Goal: Find specific page/section: Find specific page/section

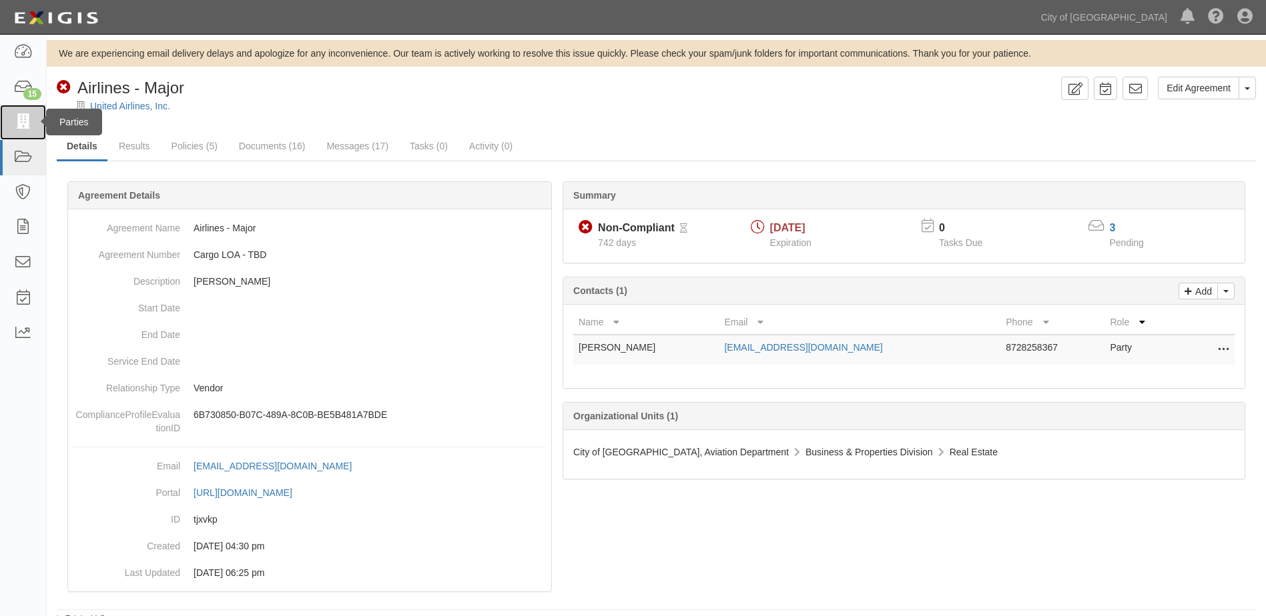
click at [14, 123] on icon at bounding box center [22, 122] width 19 height 15
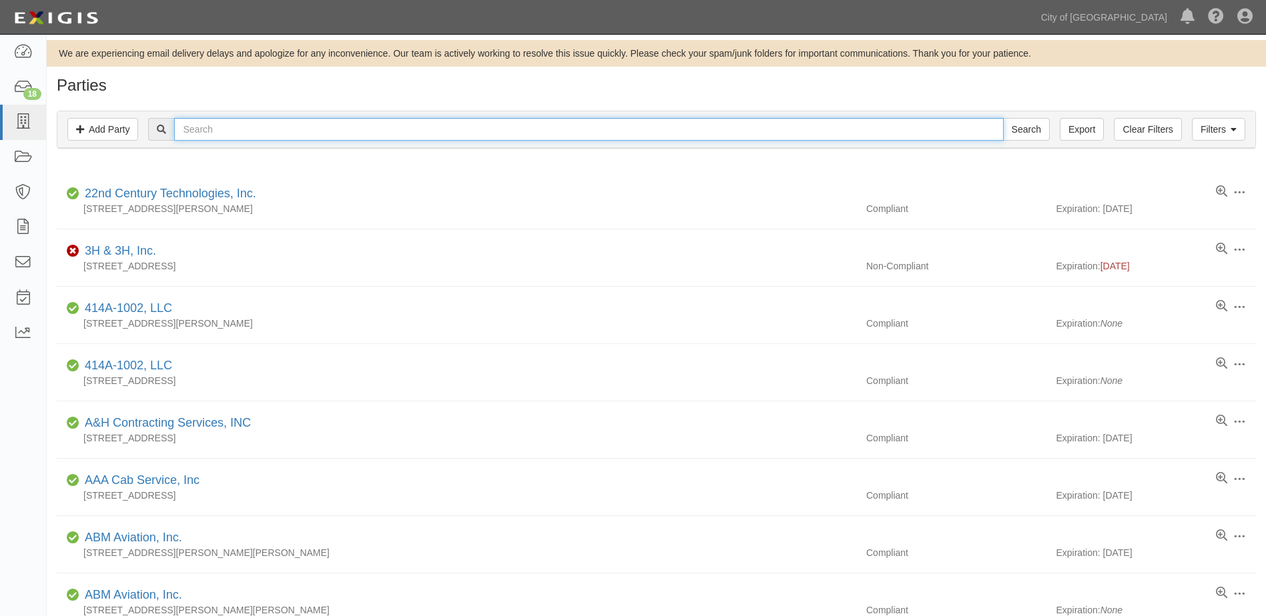
click at [487, 134] on input "text" at bounding box center [588, 129] width 829 height 23
type input "wfs"
click at [1003, 118] on input "Search" at bounding box center [1026, 129] width 47 height 23
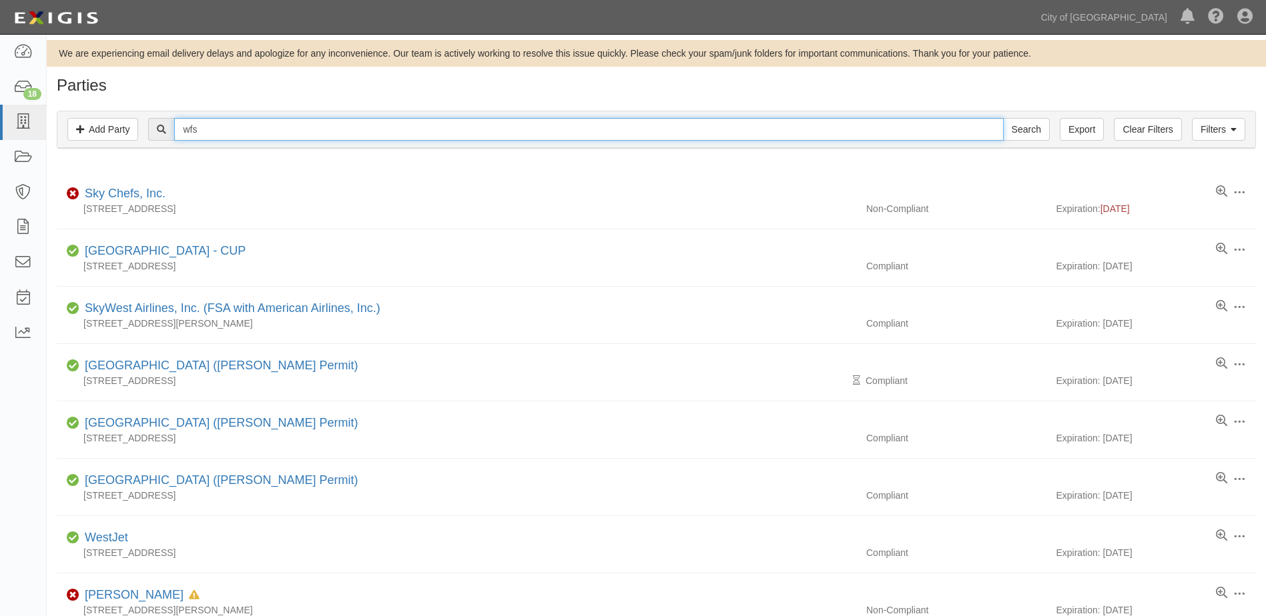
click at [289, 123] on input "wfs" at bounding box center [588, 129] width 829 height 23
type input "susan"
click at [1003, 118] on input "Search" at bounding box center [1026, 129] width 47 height 23
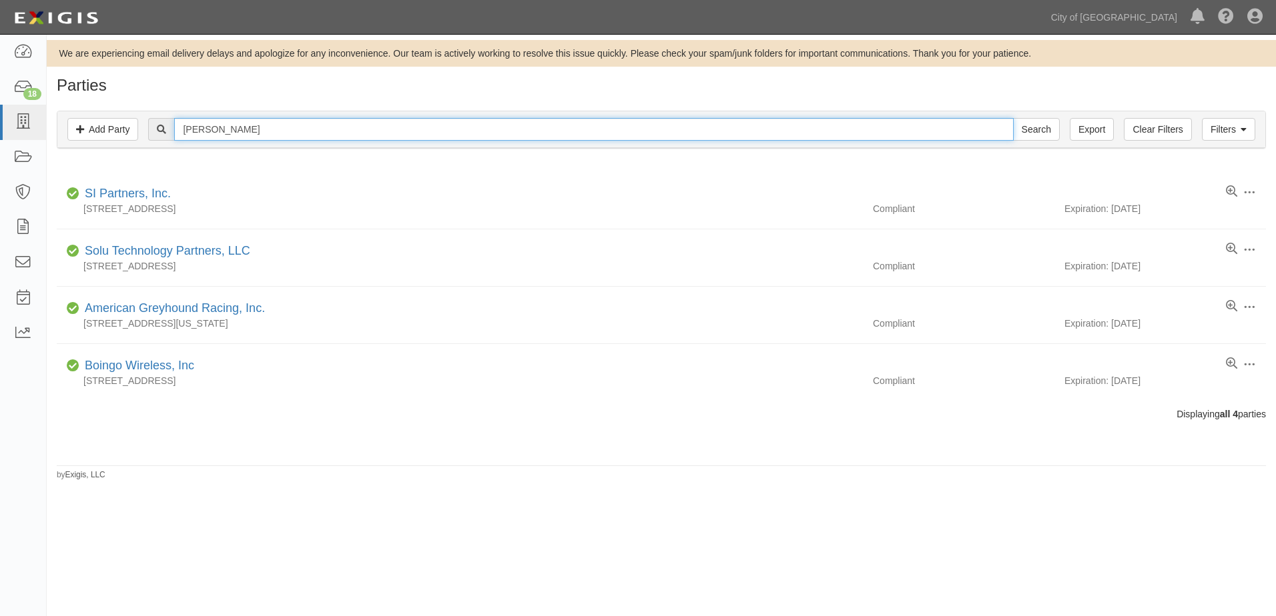
click at [270, 129] on input "susan" at bounding box center [593, 129] width 839 height 23
type input "[PERSON_NAME]"
click at [1013, 118] on input "Search" at bounding box center [1036, 129] width 47 height 23
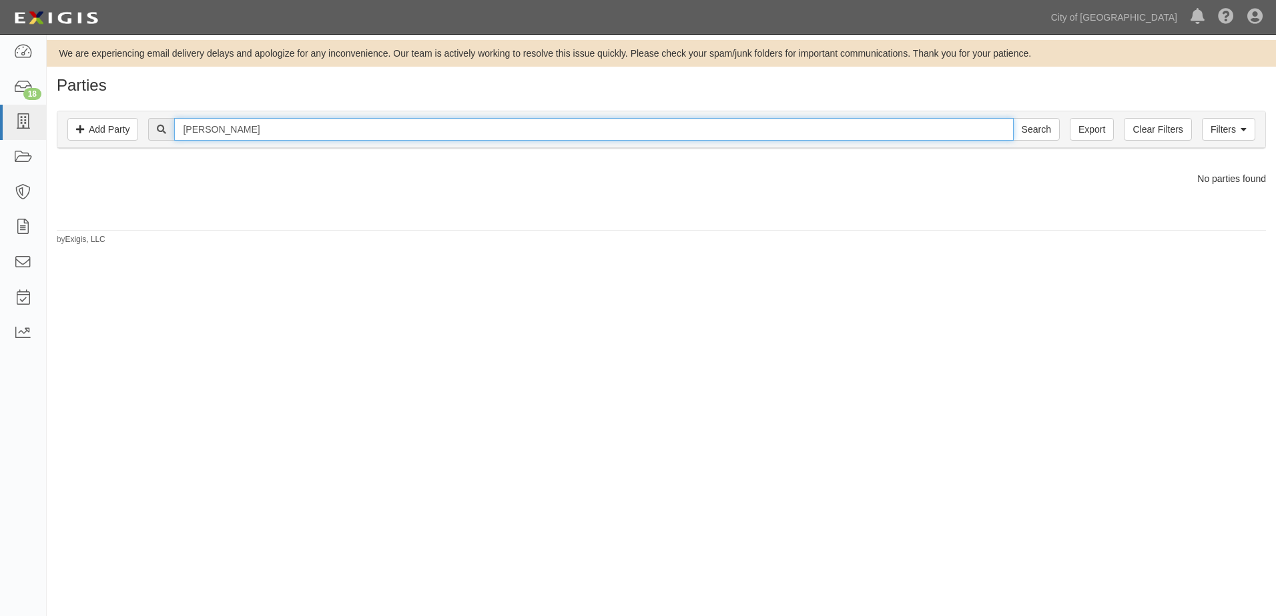
click at [219, 125] on input "[PERSON_NAME]" at bounding box center [593, 129] width 839 height 23
type input "Flight Services"
click at [1013, 118] on input "Search" at bounding box center [1036, 129] width 47 height 23
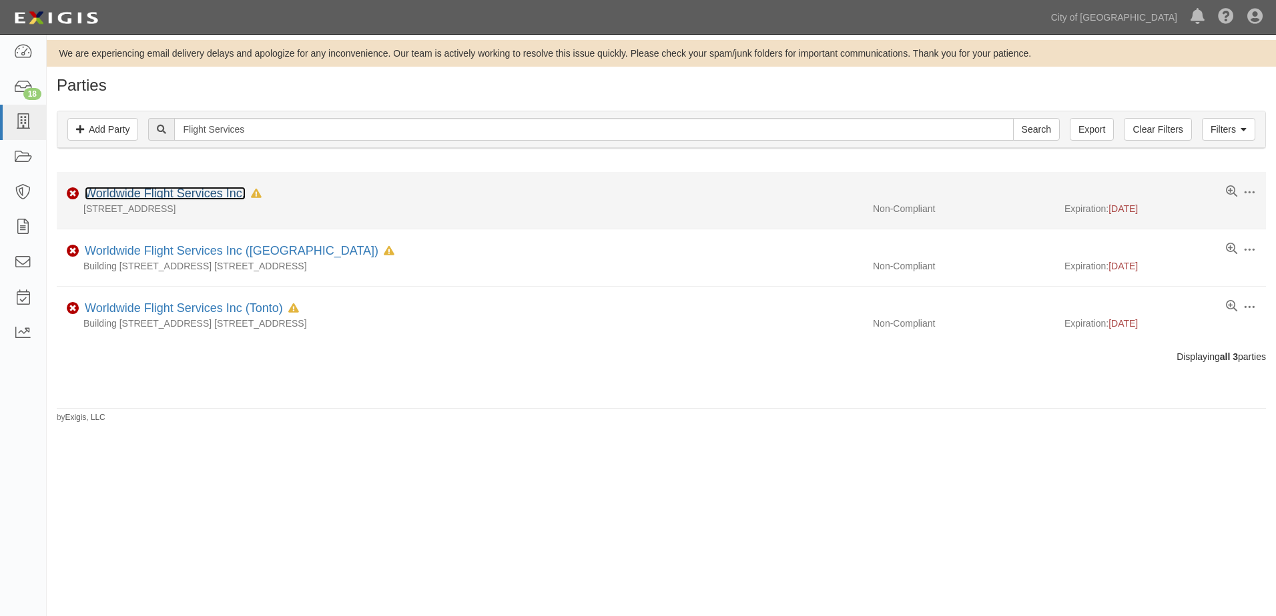
click at [116, 197] on link "Worldwide Flight Services Inc." at bounding box center [165, 193] width 161 height 13
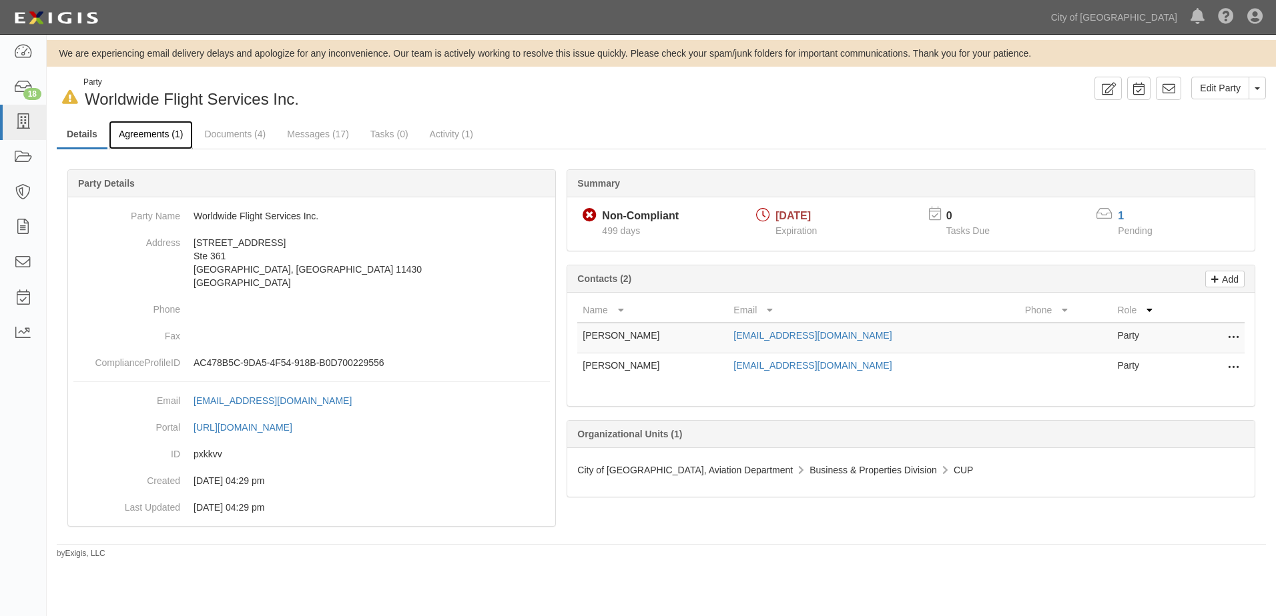
click at [127, 134] on link "Agreements (1)" at bounding box center [151, 135] width 84 height 29
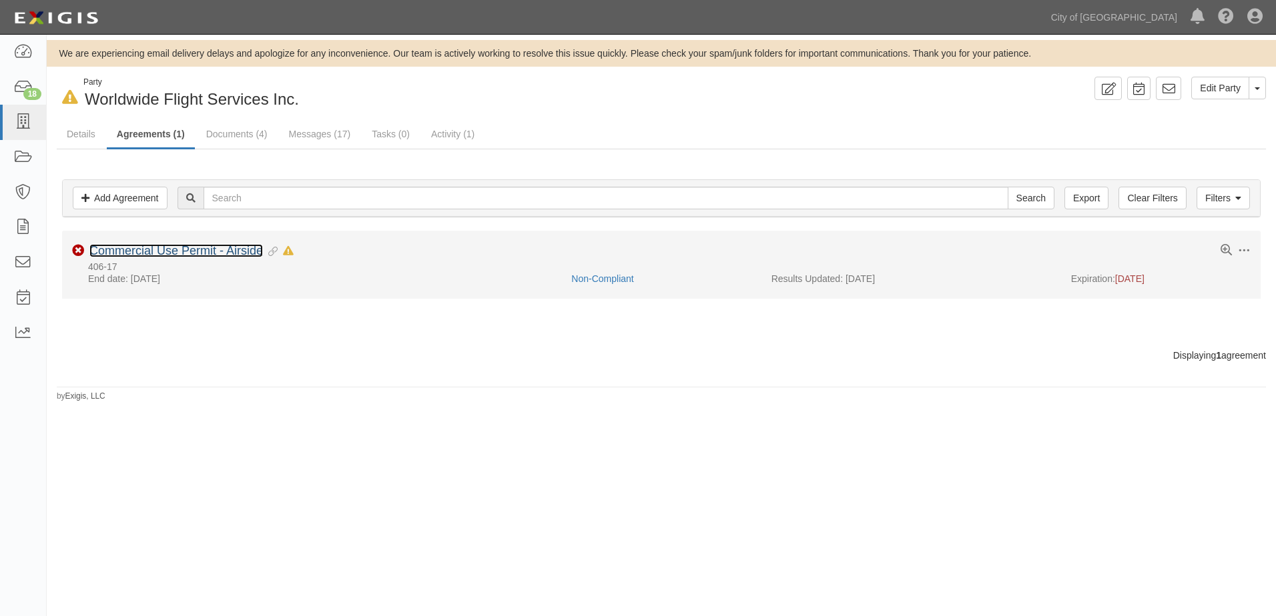
click at [121, 251] on link "Commercial Use Permit - Airside" at bounding box center [175, 250] width 173 height 13
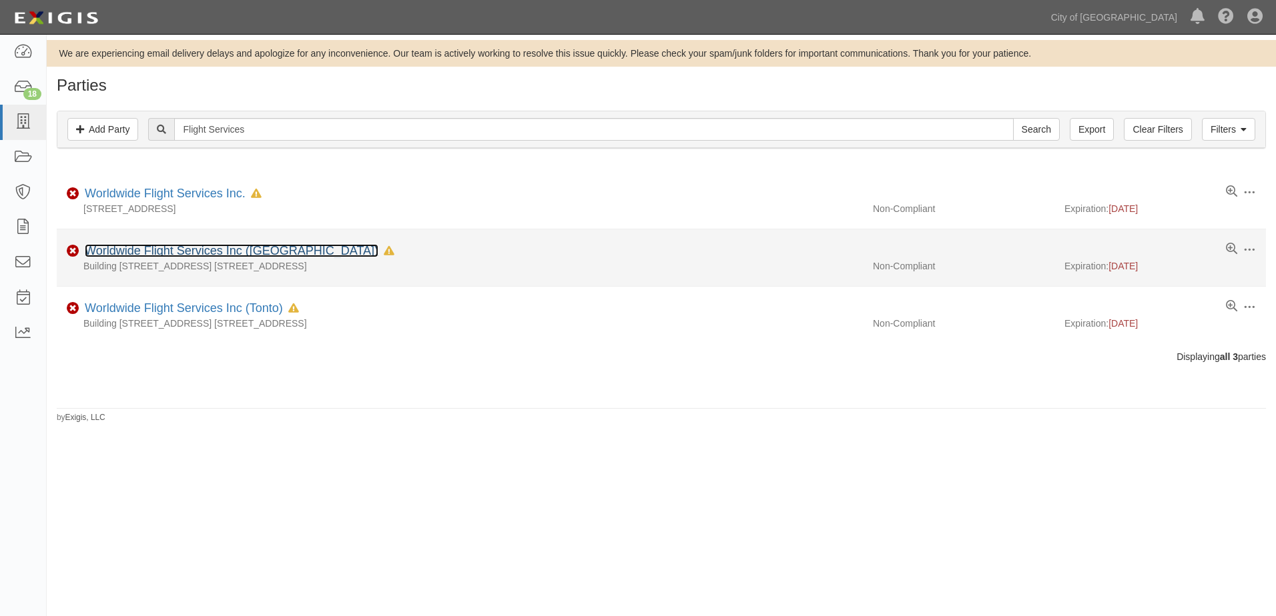
click at [123, 250] on link "Worldwide Flight Services Inc ([GEOGRAPHIC_DATA])" at bounding box center [232, 250] width 294 height 13
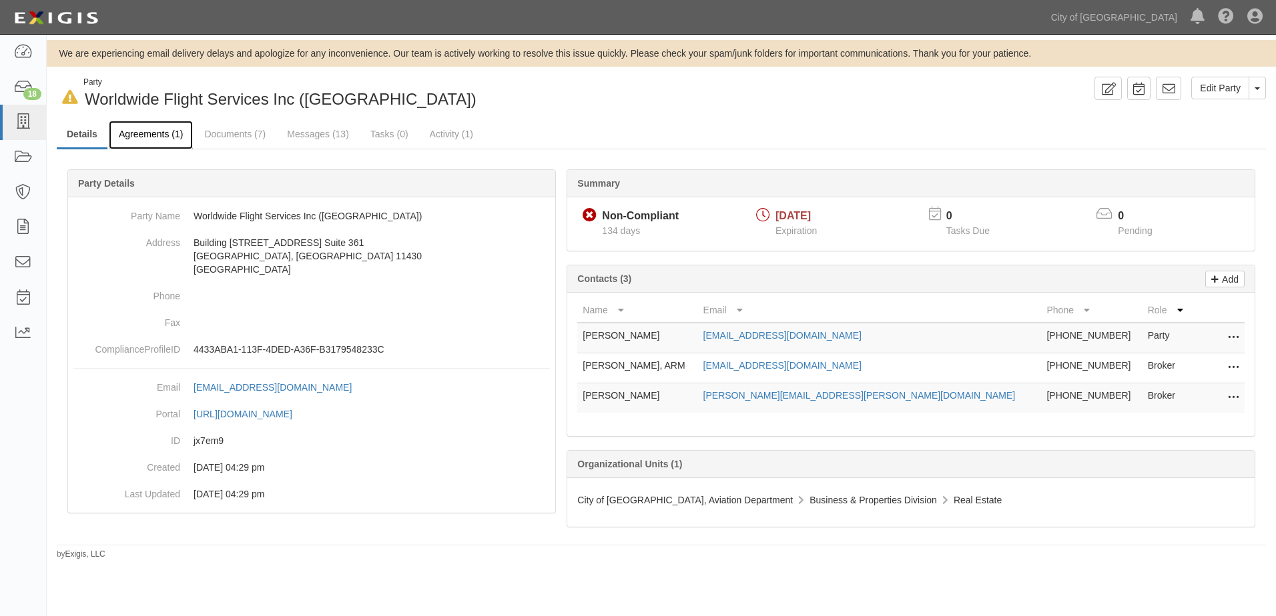
click at [141, 131] on link "Agreements (1)" at bounding box center [151, 135] width 84 height 29
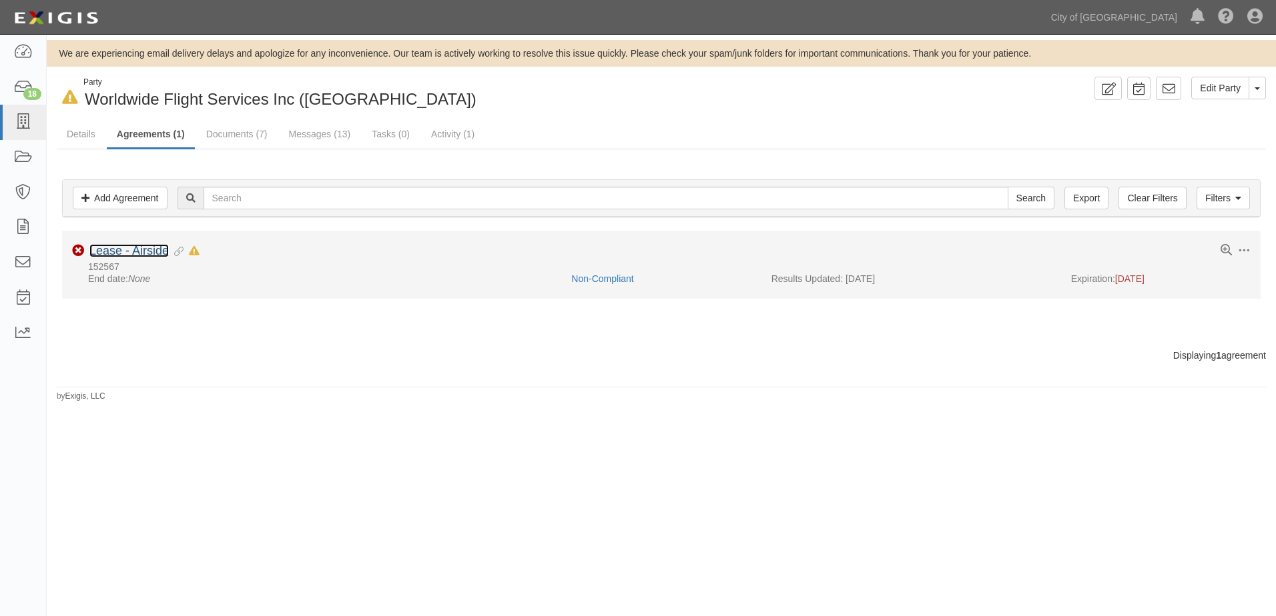
click at [163, 250] on link "Lease - Airside" at bounding box center [128, 250] width 79 height 13
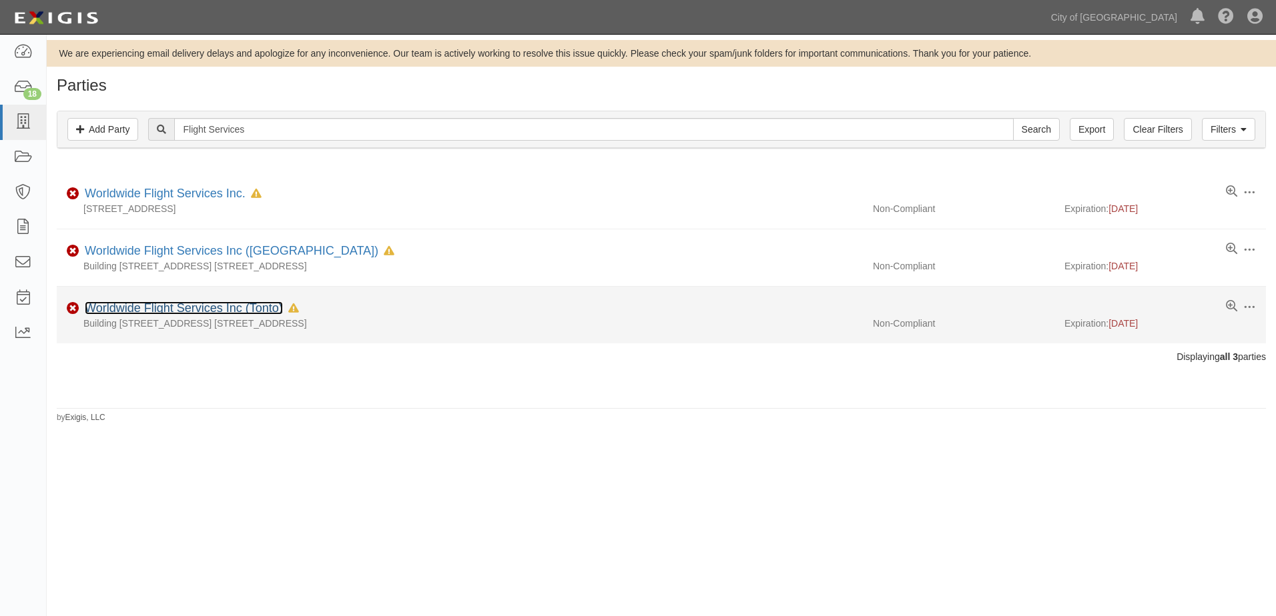
click at [193, 307] on link "Worldwide Flight Services Inc (Tonto)" at bounding box center [184, 308] width 198 height 13
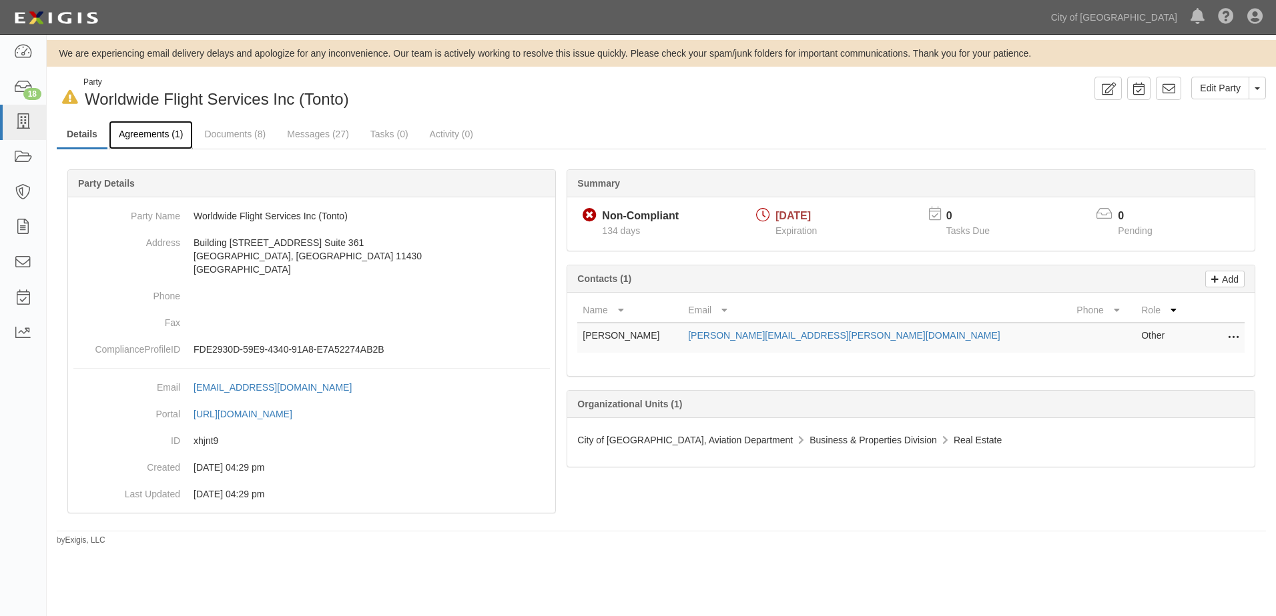
click at [159, 133] on link "Agreements (1)" at bounding box center [151, 135] width 84 height 29
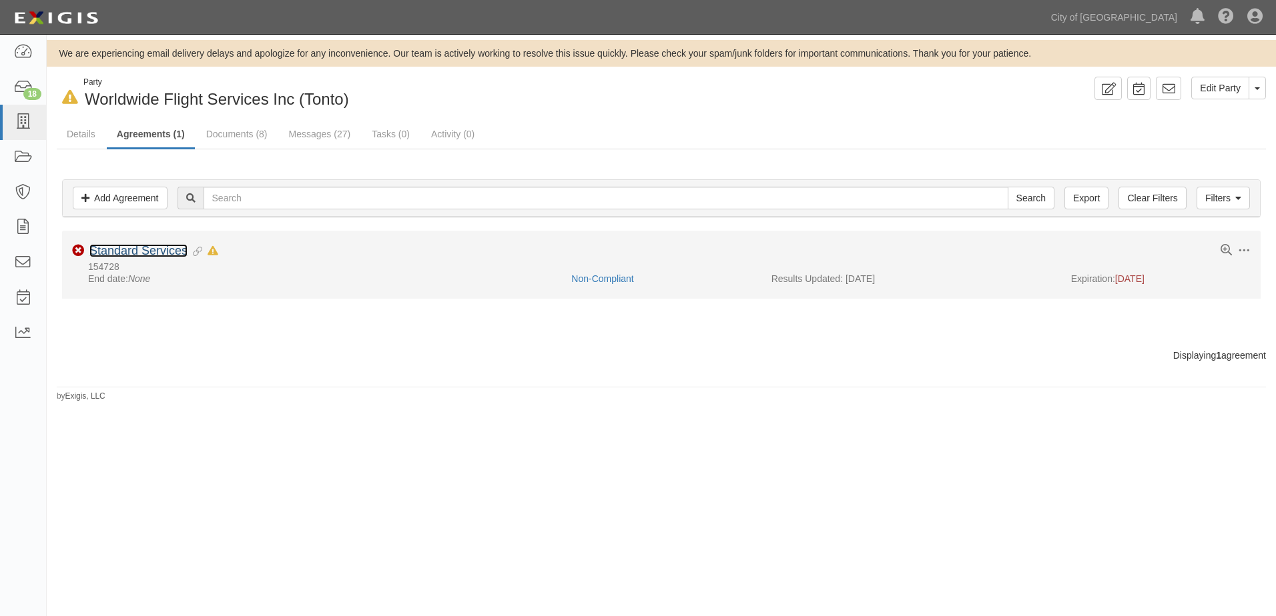
click at [173, 251] on link "Standard Services" at bounding box center [138, 250] width 98 height 13
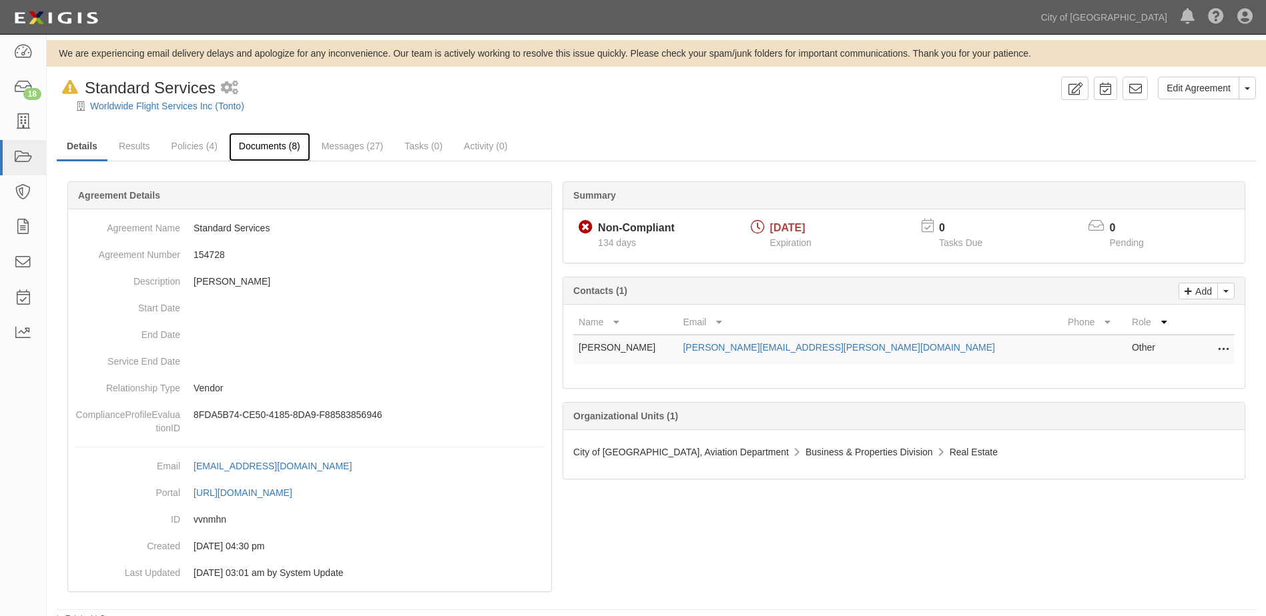
click at [294, 149] on link "Documents (8)" at bounding box center [269, 147] width 81 height 29
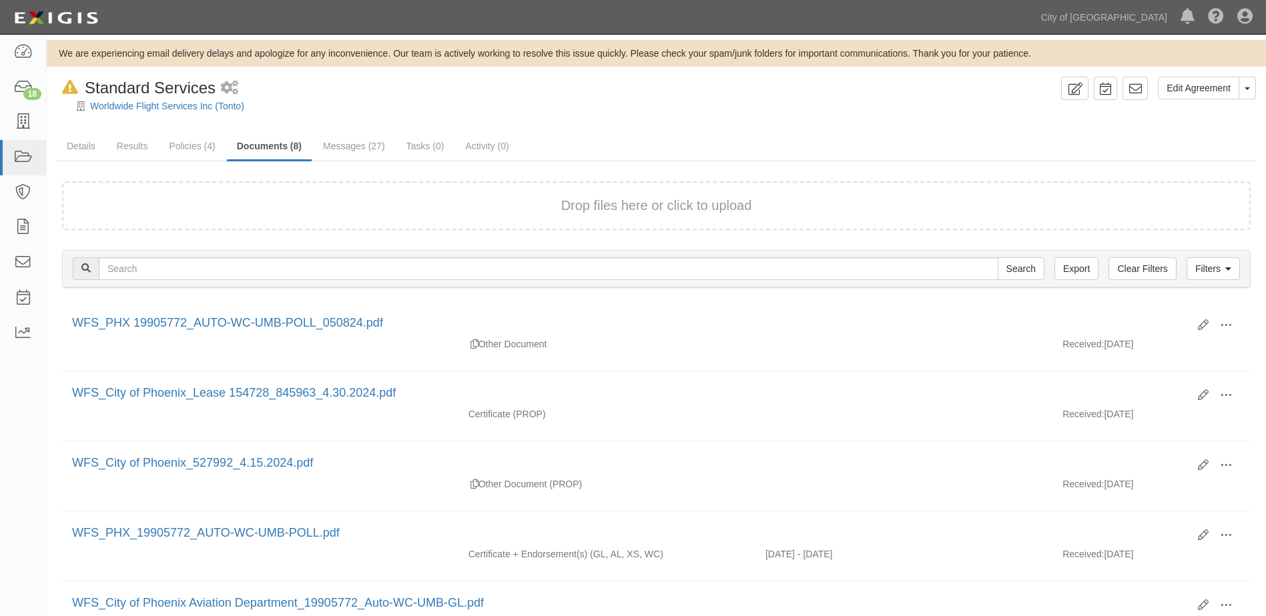
click at [298, 211] on div "Drop files here or click to upload" at bounding box center [656, 205] width 1159 height 19
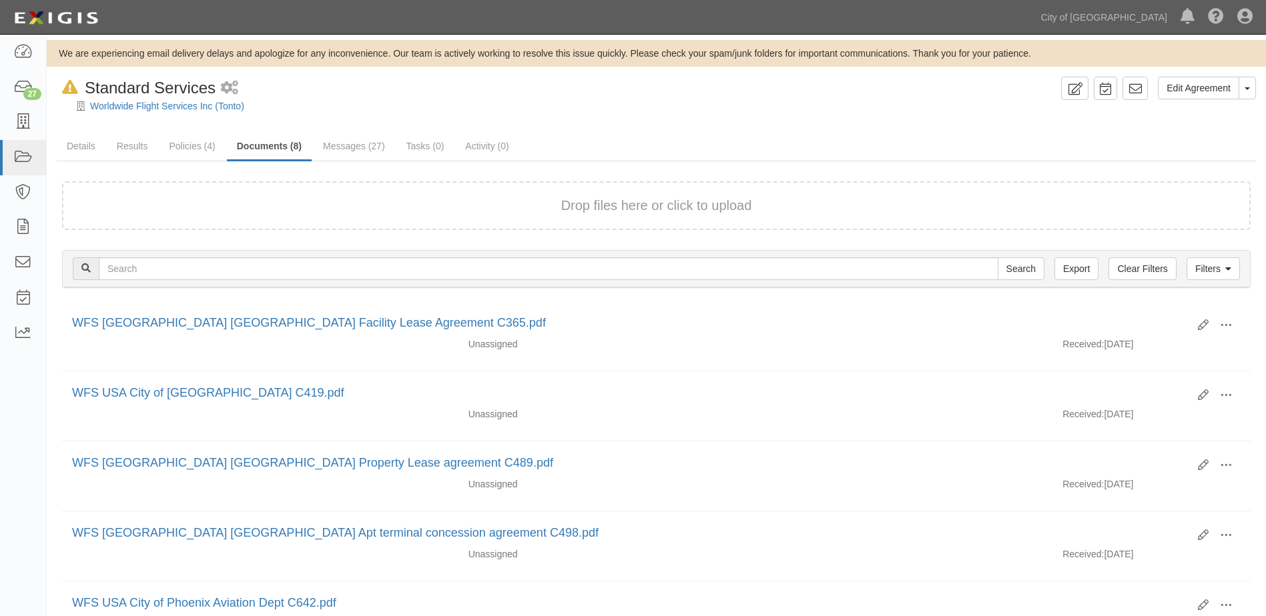
click at [353, 188] on form "Drop files here or click to upload" at bounding box center [656, 205] width 1188 height 49
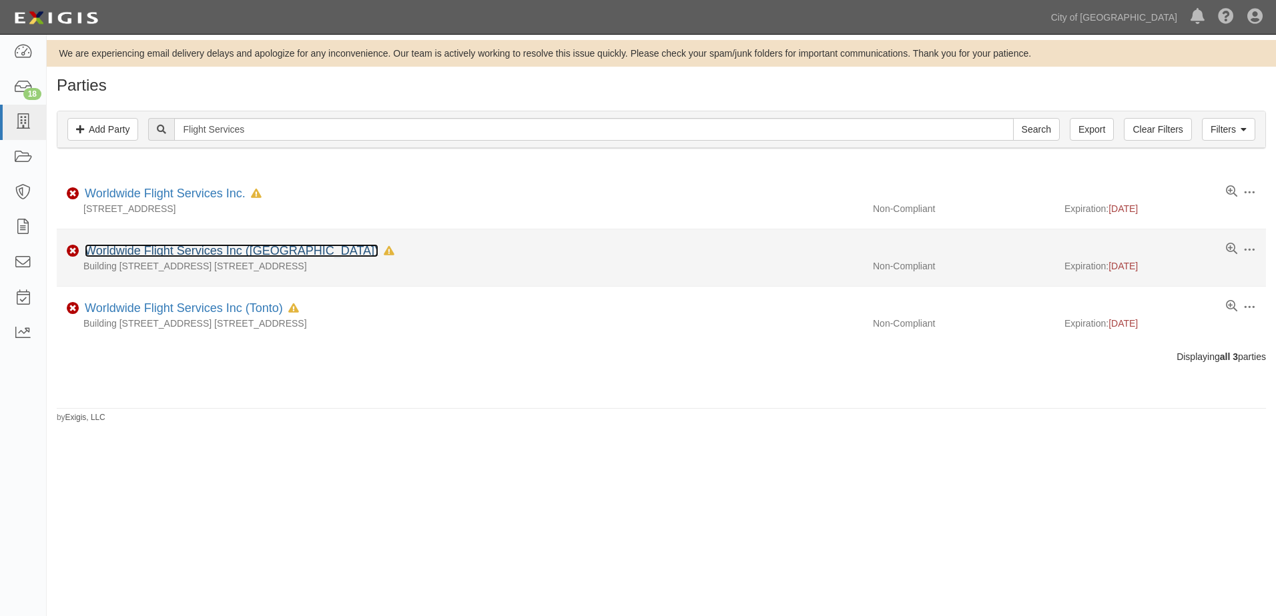
click at [187, 248] on link "Worldwide Flight Services Inc ([GEOGRAPHIC_DATA])" at bounding box center [232, 250] width 294 height 13
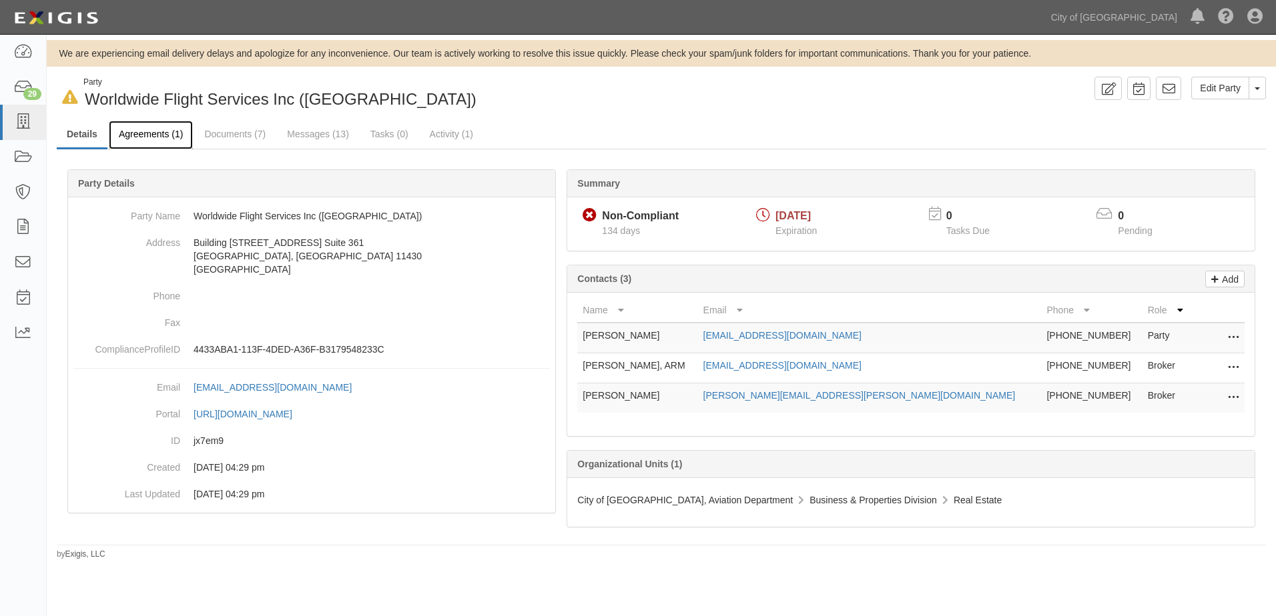
click at [141, 131] on link "Agreements (1)" at bounding box center [151, 135] width 84 height 29
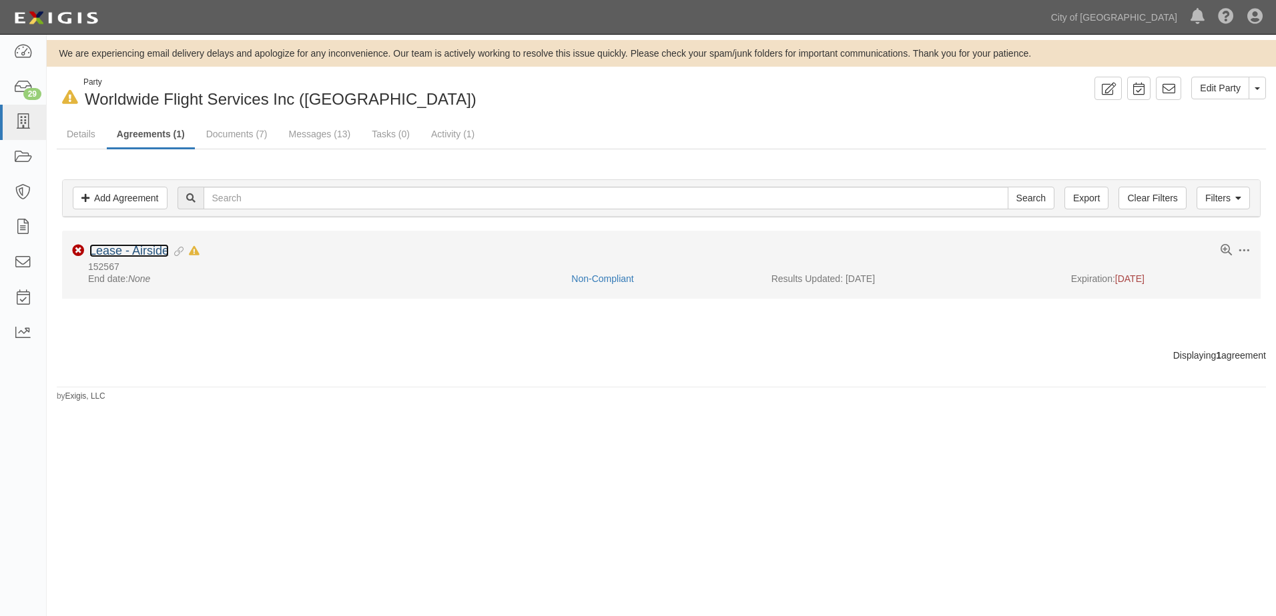
click at [132, 258] on link "Lease - Airside" at bounding box center [128, 250] width 79 height 13
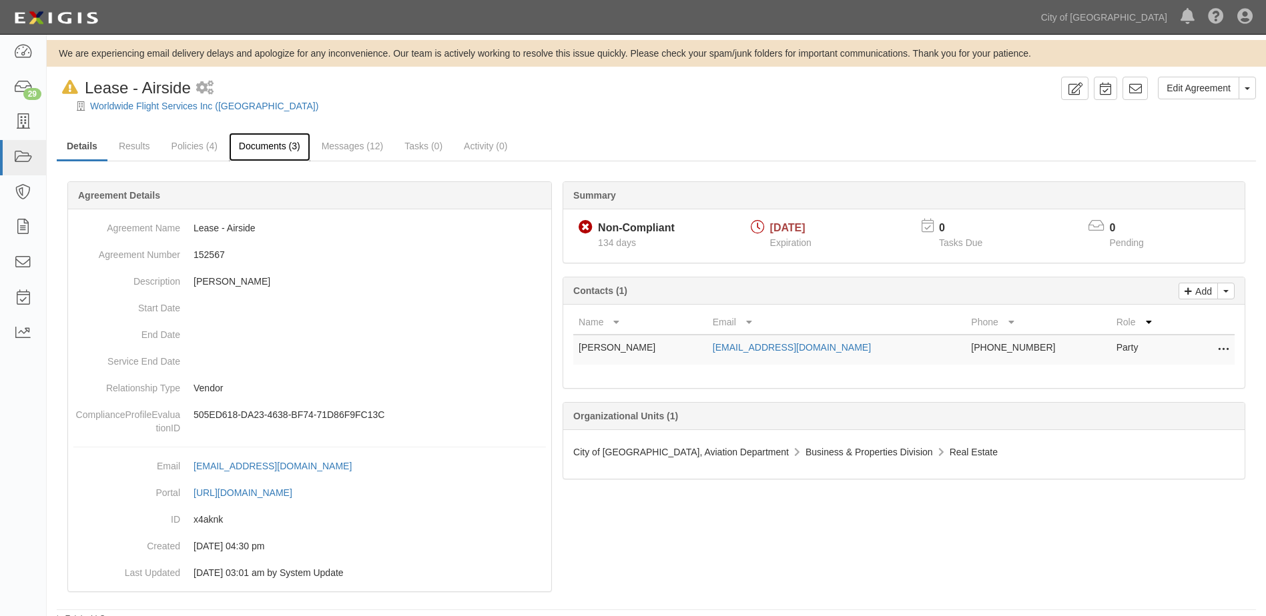
click at [282, 147] on link "Documents (3)" at bounding box center [269, 147] width 81 height 29
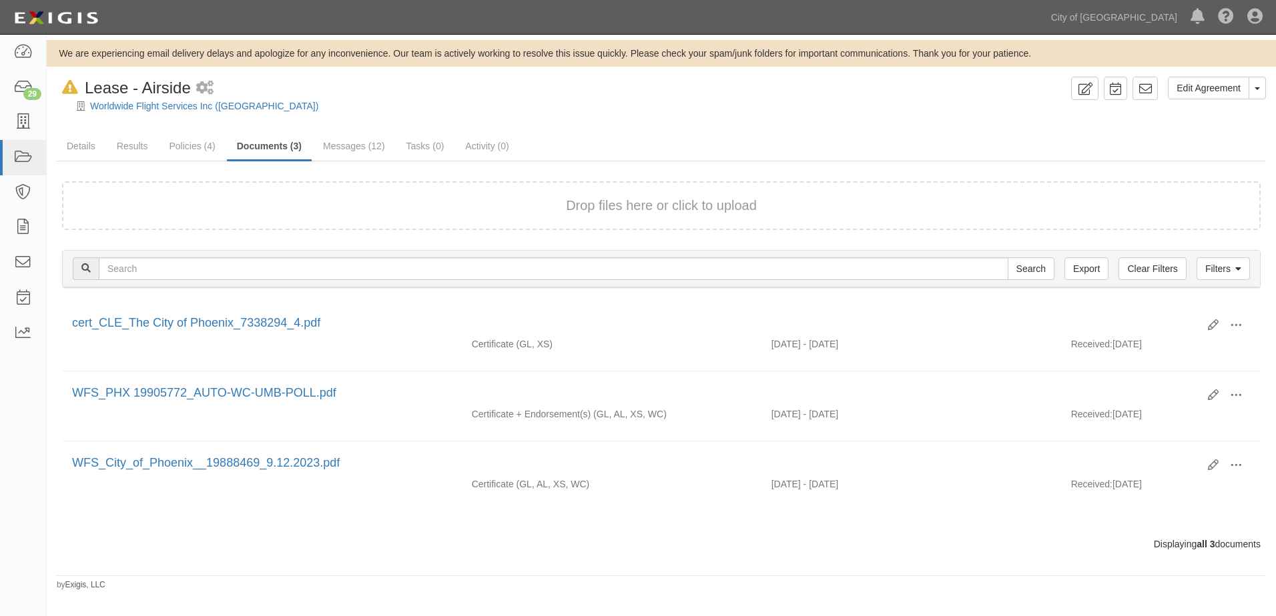
click at [506, 189] on form "Drop files here or click to upload" at bounding box center [661, 205] width 1198 height 49
